Goal: Task Accomplishment & Management: Use online tool/utility

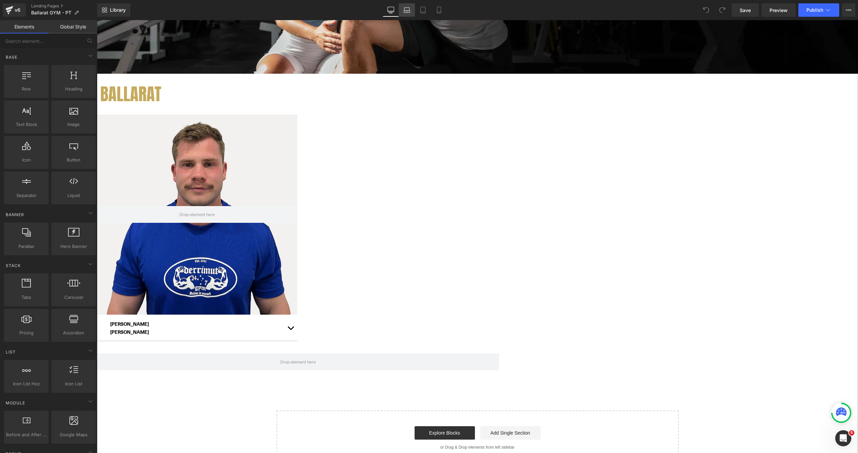
click at [407, 9] on icon at bounding box center [407, 10] width 7 height 7
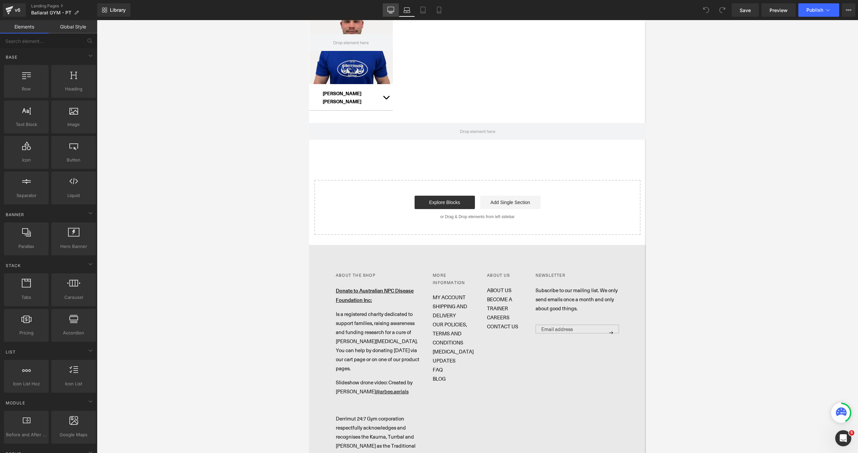
click at [390, 11] on icon at bounding box center [391, 10] width 7 height 7
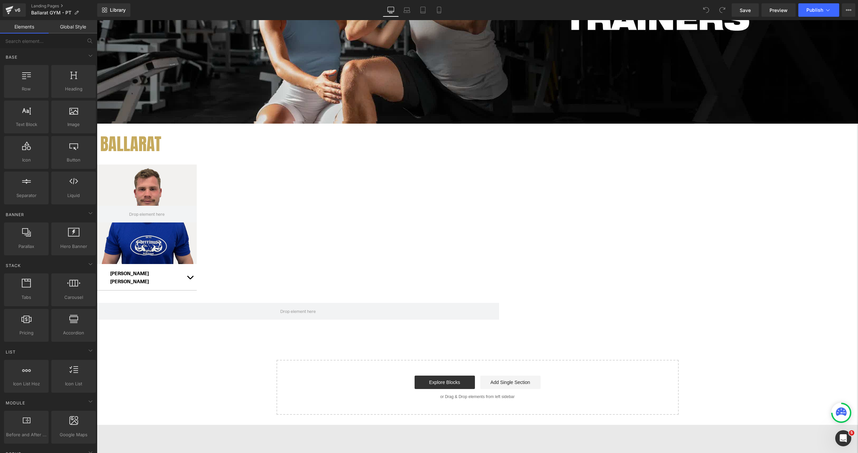
scroll to position [201, 0]
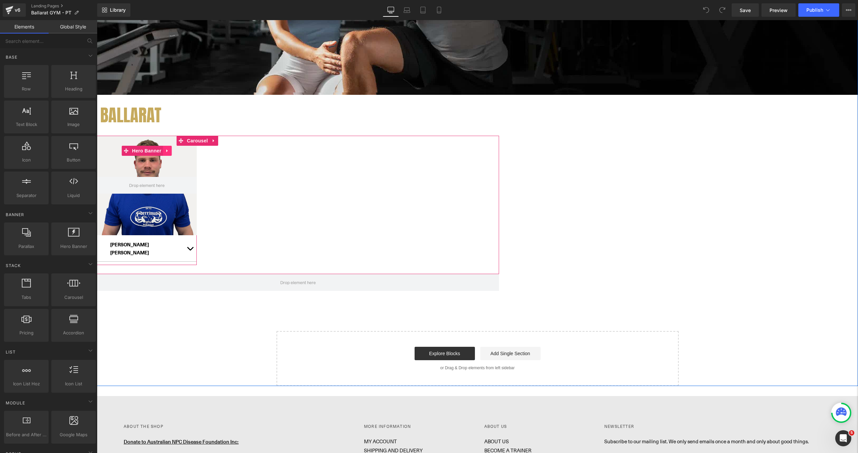
click at [172, 156] on link at bounding box center [167, 151] width 9 height 10
click at [176, 156] on link at bounding box center [171, 151] width 9 height 10
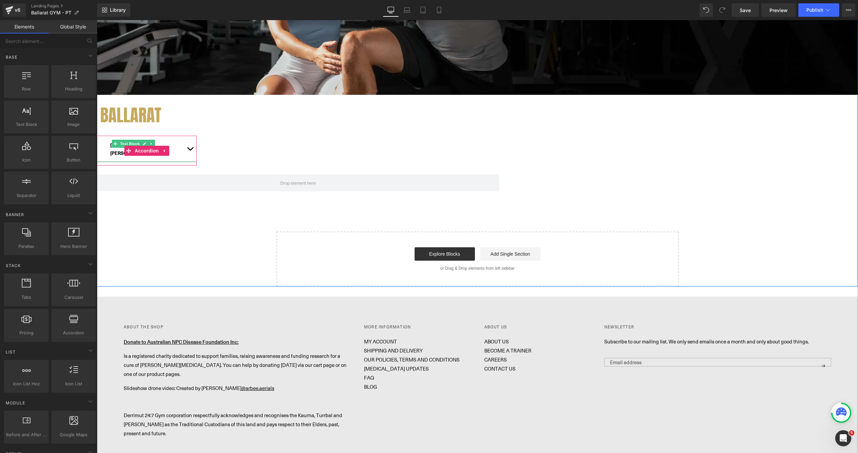
click at [183, 157] on p "[PERSON_NAME]" at bounding box center [146, 153] width 73 height 8
click at [308, 196] on div "Hero Banner BALLARAT Heading [PERSON_NAME] Text Block PHONE: [PHONE_NUMBER] EMA…" at bounding box center [477, 70] width 761 height 432
click at [167, 153] on icon at bounding box center [165, 150] width 5 height 5
click at [172, 153] on icon at bounding box center [169, 151] width 5 height 5
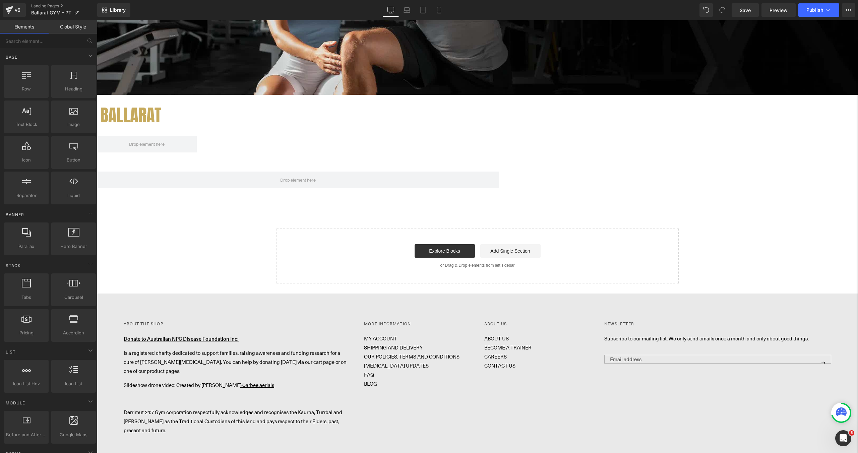
click at [273, 171] on div "Hero Banner BALLARAT Heading ‹ › [GEOGRAPHIC_DATA] Select your layout" at bounding box center [477, 68] width 761 height 429
click at [210, 146] on span "Carousel" at bounding box center [197, 141] width 24 height 10
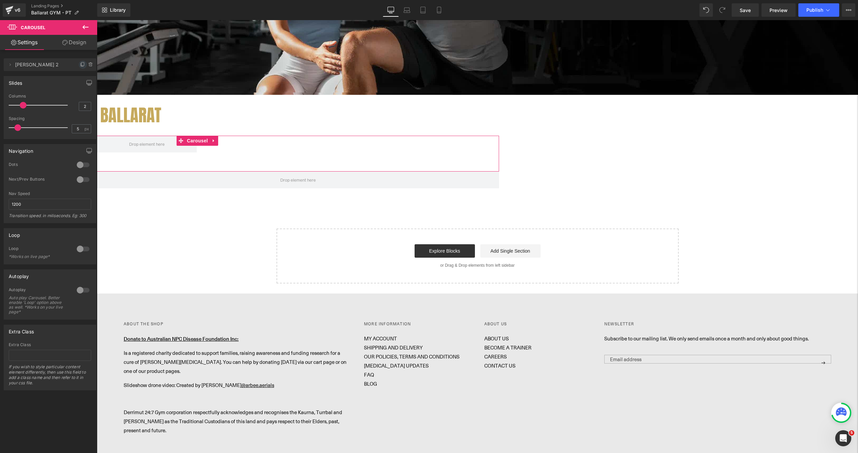
click at [81, 66] on icon at bounding box center [82, 64] width 5 height 5
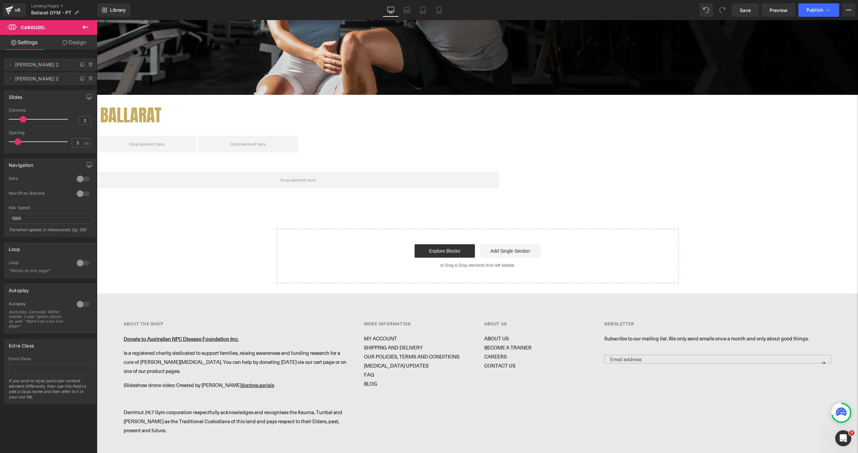
click at [219, 155] on div "Hero Banner BALLARAT Heading ‹ › [GEOGRAPHIC_DATA] Select your layout" at bounding box center [477, 68] width 761 height 429
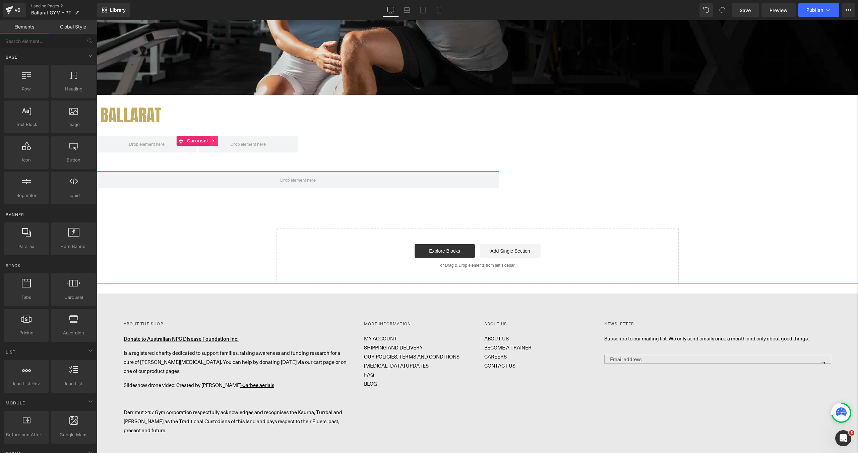
click at [216, 143] on icon at bounding box center [214, 140] width 5 height 5
click at [212, 143] on icon at bounding box center [209, 140] width 5 height 5
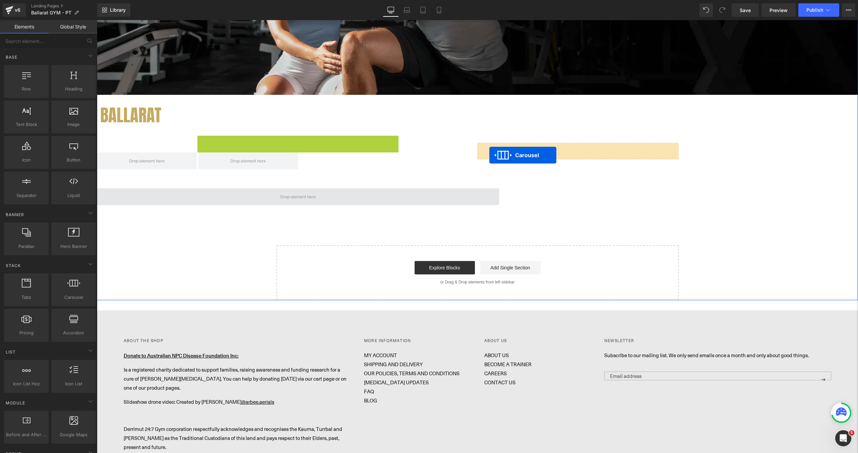
drag, startPoint x: 346, startPoint y: 147, endPoint x: 490, endPoint y: 155, distance: 143.4
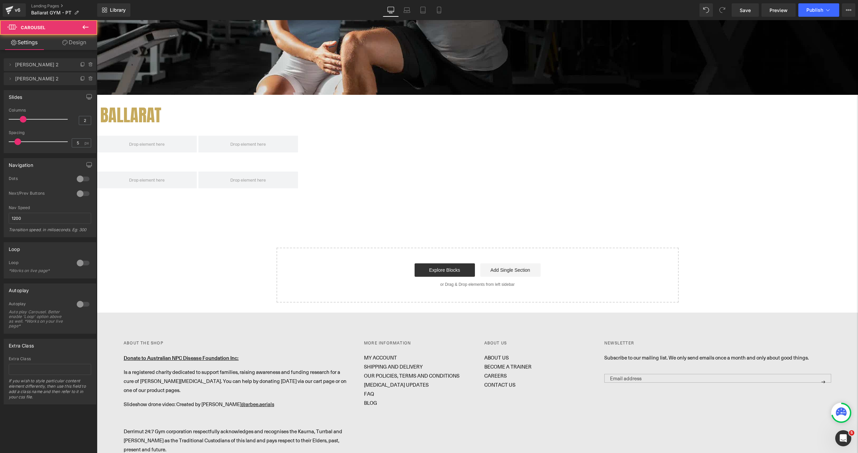
click at [758, 109] on div "Hero Banner BALLARAT Heading ‹ › [GEOGRAPHIC_DATA] ‹ › [GEOGRAPHIC_DATA] Select…" at bounding box center [477, 78] width 761 height 448
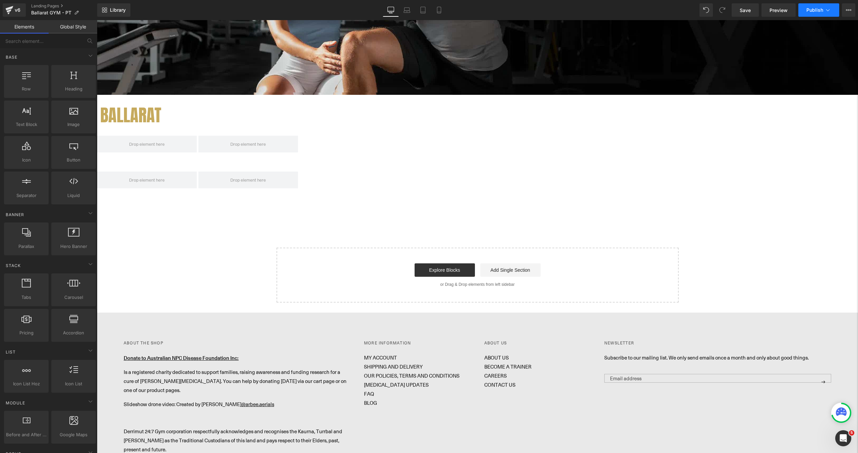
click at [816, 12] on span "Publish" at bounding box center [815, 9] width 17 height 5
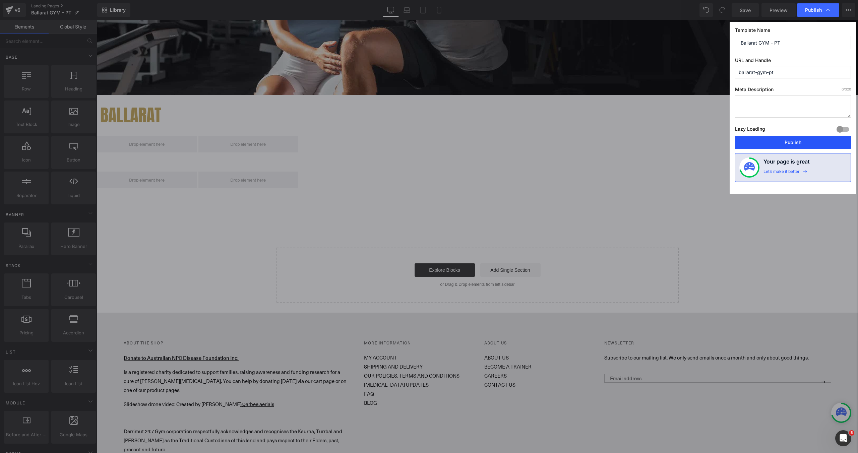
click at [798, 141] on button "Publish" at bounding box center [793, 142] width 116 height 13
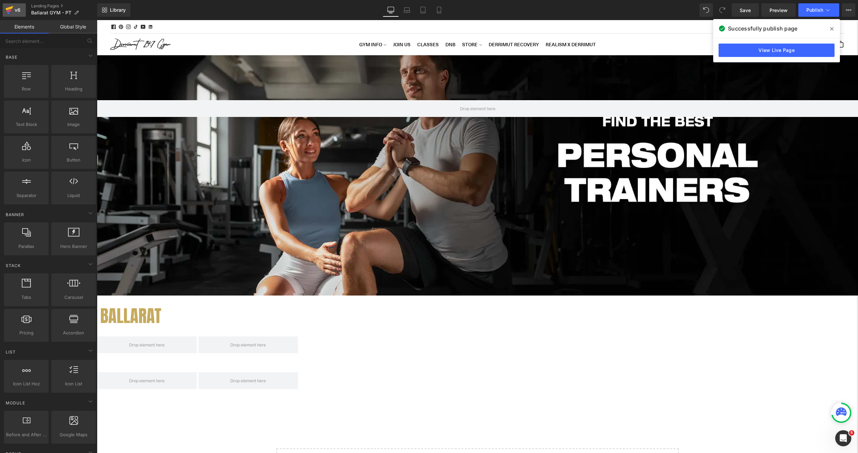
click at [14, 13] on div "v6" at bounding box center [17, 10] width 8 height 9
